Goal: Find specific page/section: Find specific page/section

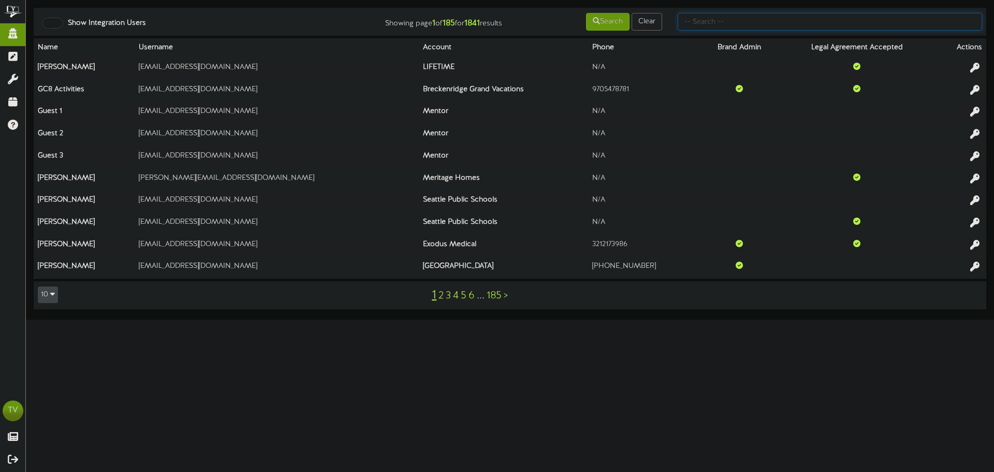
click at [725, 19] on input "text" at bounding box center [830, 22] width 305 height 18
type input "ets"
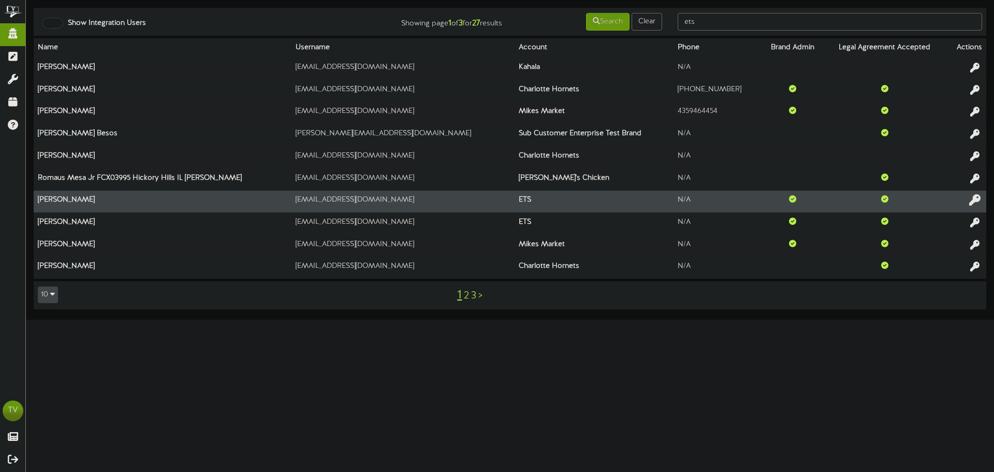
click at [973, 202] on icon at bounding box center [974, 199] width 11 height 11
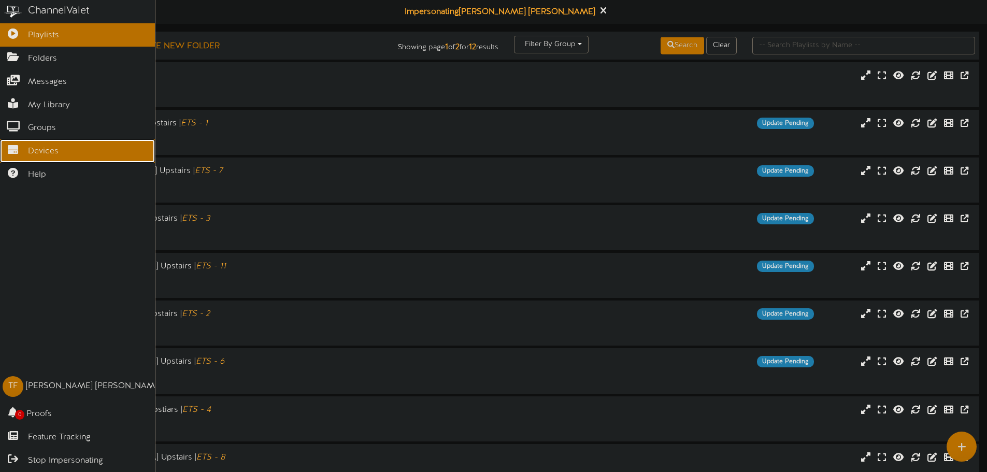
click at [28, 146] on span "Devices" at bounding box center [43, 152] width 31 height 12
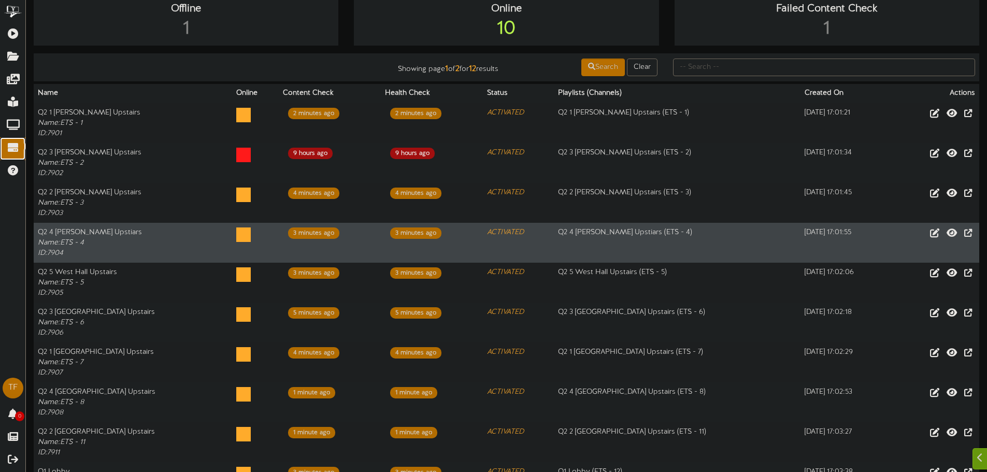
scroll to position [104, 0]
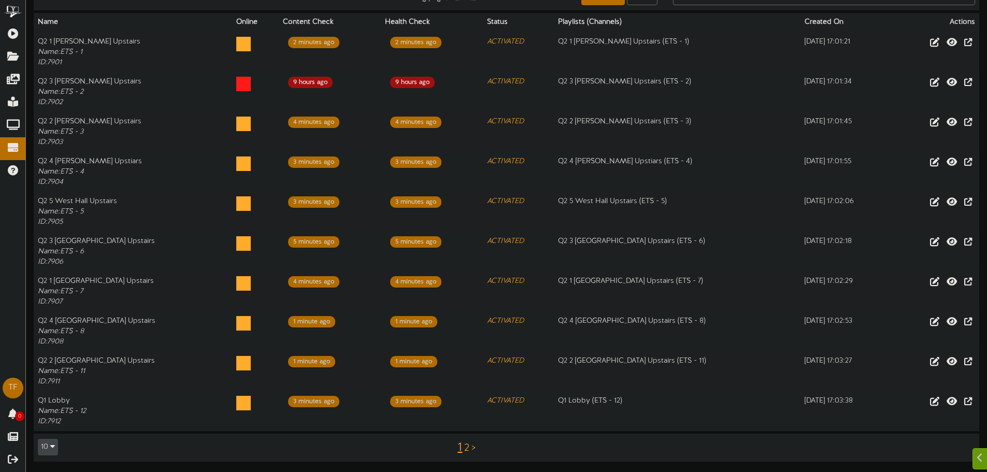
click at [465, 443] on link "2" at bounding box center [466, 447] width 5 height 11
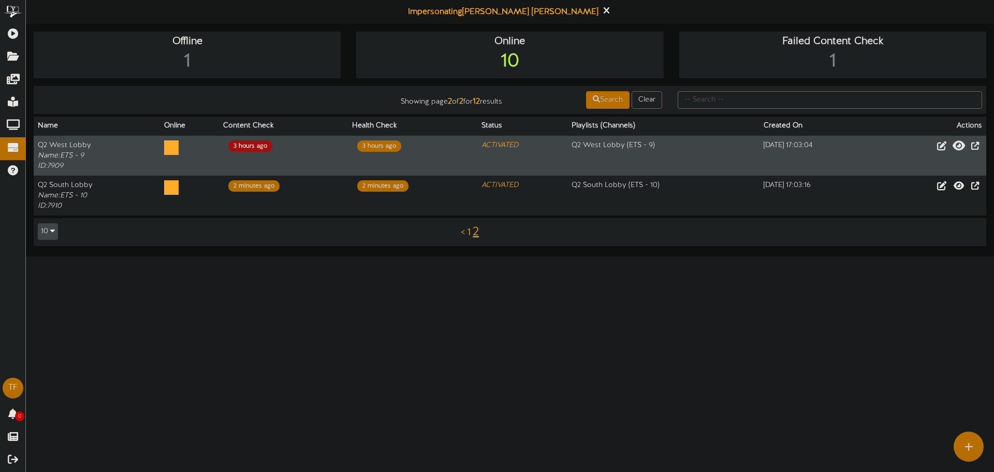
click at [953, 150] on icon at bounding box center [959, 144] width 12 height 11
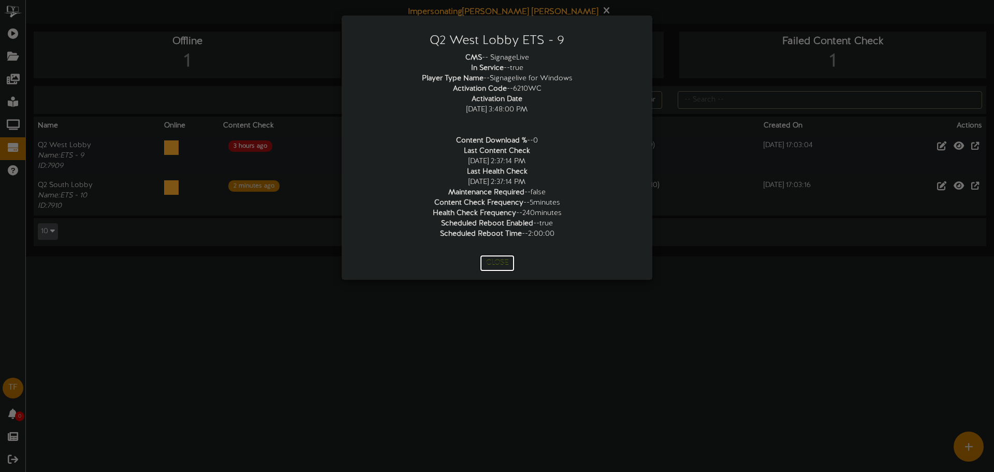
click at [502, 264] on button "Close" at bounding box center [497, 263] width 35 height 17
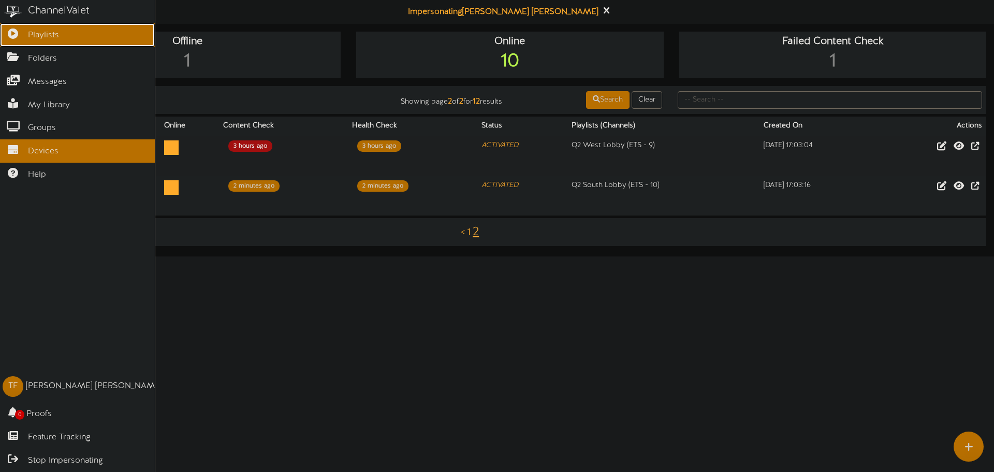
click at [4, 43] on link "Playlists" at bounding box center [77, 34] width 155 height 23
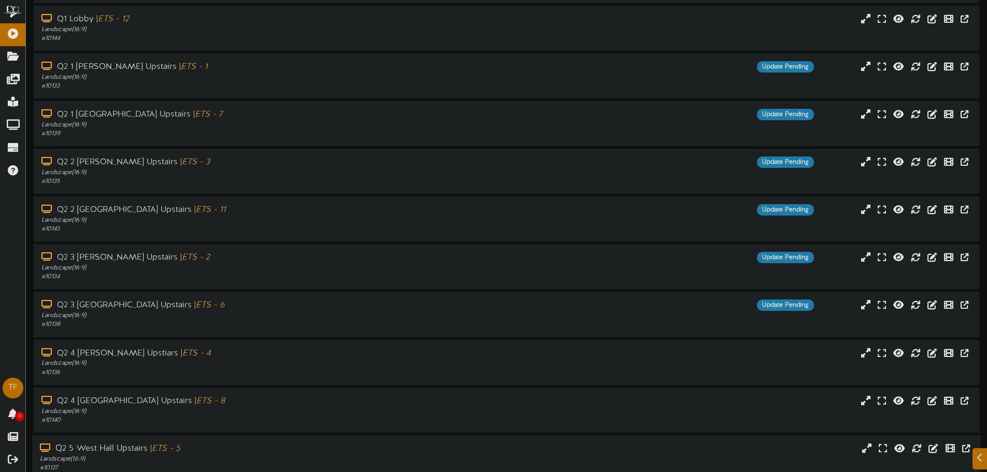
scroll to position [107, 0]
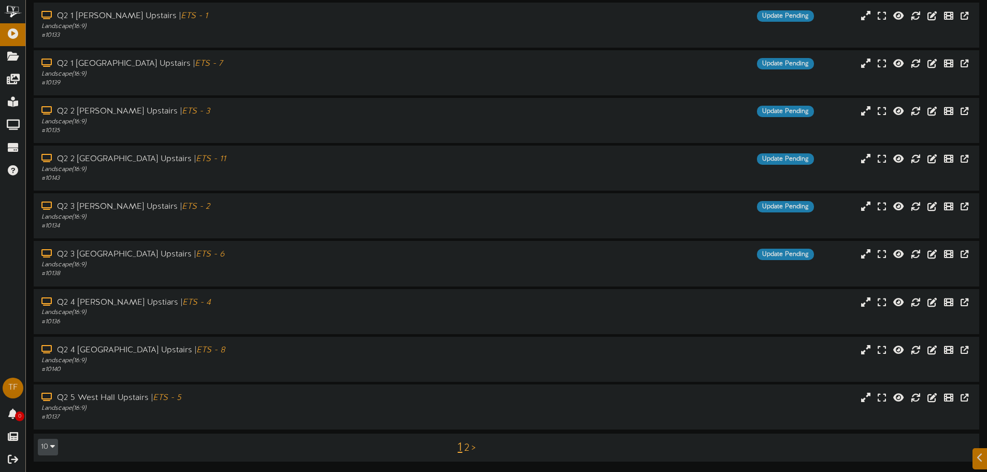
click at [466, 444] on link "2" at bounding box center [466, 447] width 5 height 11
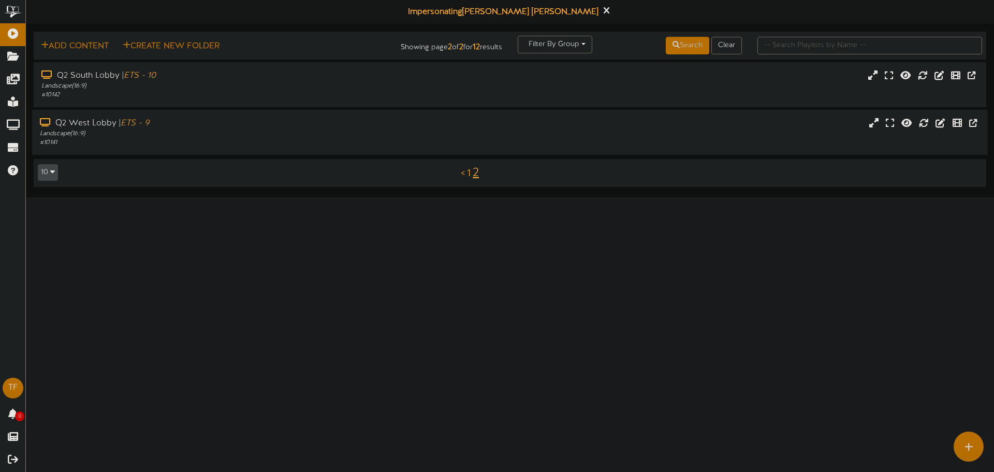
click at [145, 141] on div "# 10141" at bounding box center [231, 142] width 383 height 9
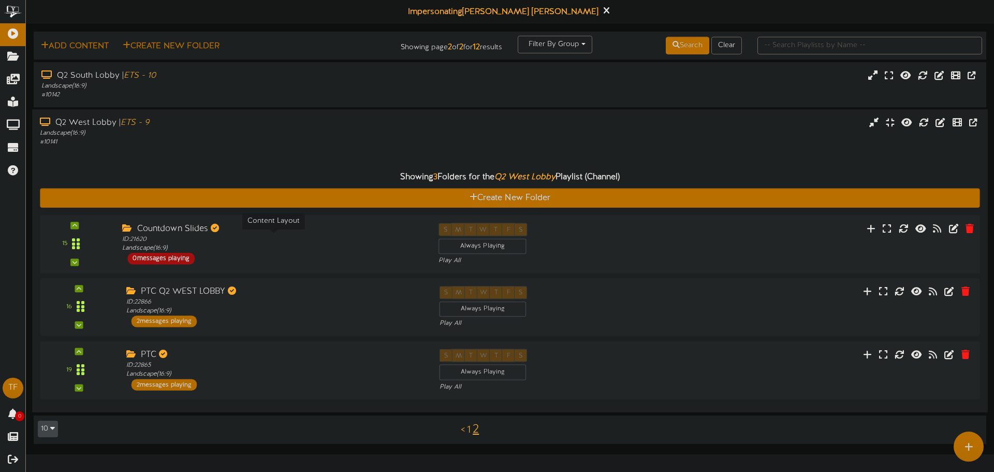
click at [210, 250] on div "ID: 21620 Landscape ( 16:9 )" at bounding box center [272, 244] width 301 height 18
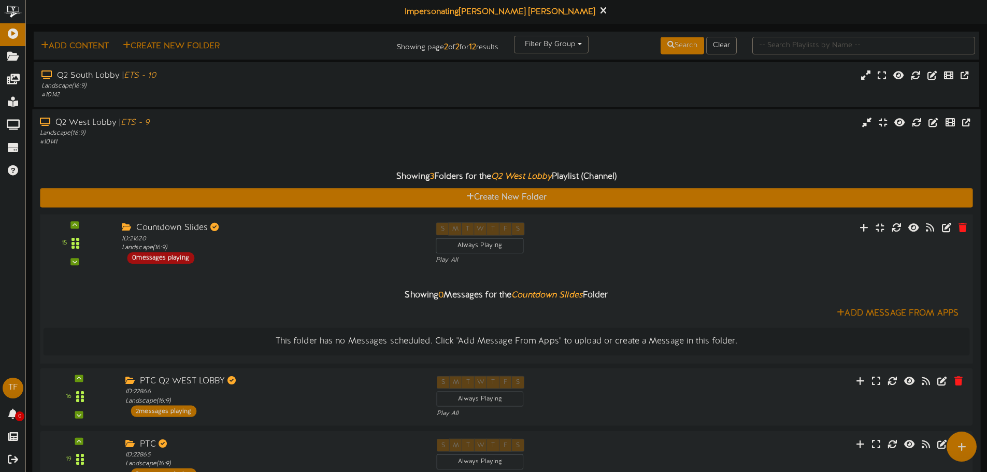
drag, startPoint x: 220, startPoint y: 262, endPoint x: 234, endPoint y: 253, distance: 16.4
click at [224, 261] on div "Countdown Slides ID: 21620 Landscape ( 16:9 ) 0 messages playing" at bounding box center [271, 242] width 314 height 41
